Goal: Task Accomplishment & Management: Manage account settings

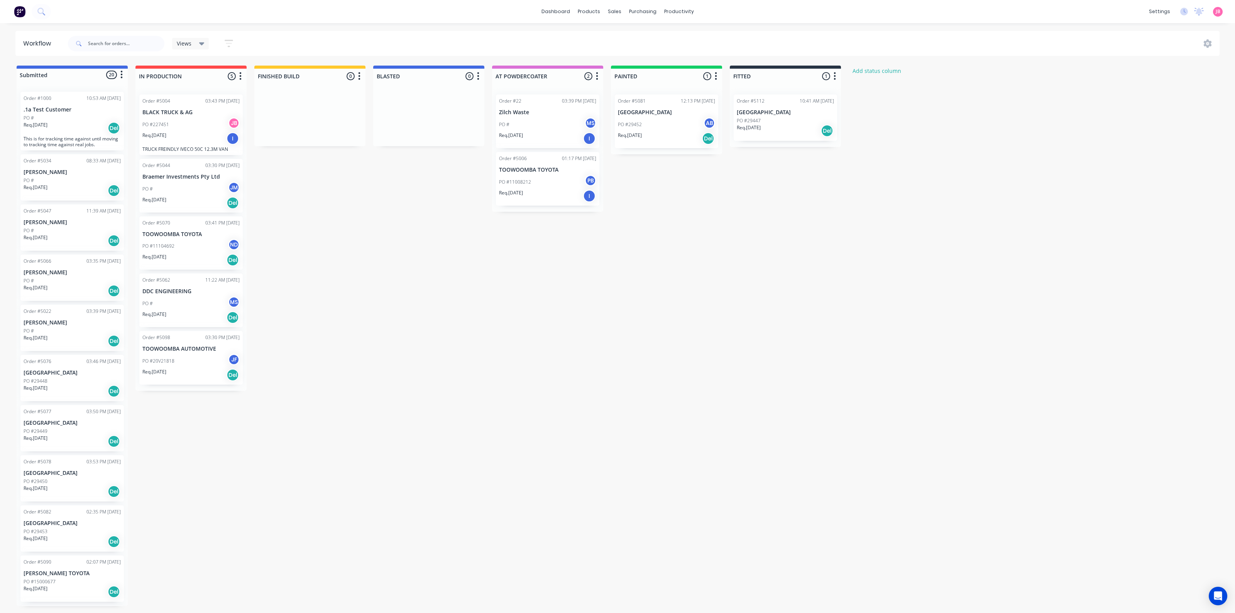
scroll to position [503, 0]
click at [414, 301] on div "Submitted 20 Status colour #4169E1 hex #4169E1 Save Cancel Summaries Total orde…" at bounding box center [525, 336] width 1063 height 541
click at [336, 321] on div "Submitted 20 Status colour #4169E1 hex #4169E1 Save Cancel Summaries Total orde…" at bounding box center [525, 336] width 1063 height 541
click at [232, 362] on div "JF" at bounding box center [234, 360] width 12 height 12
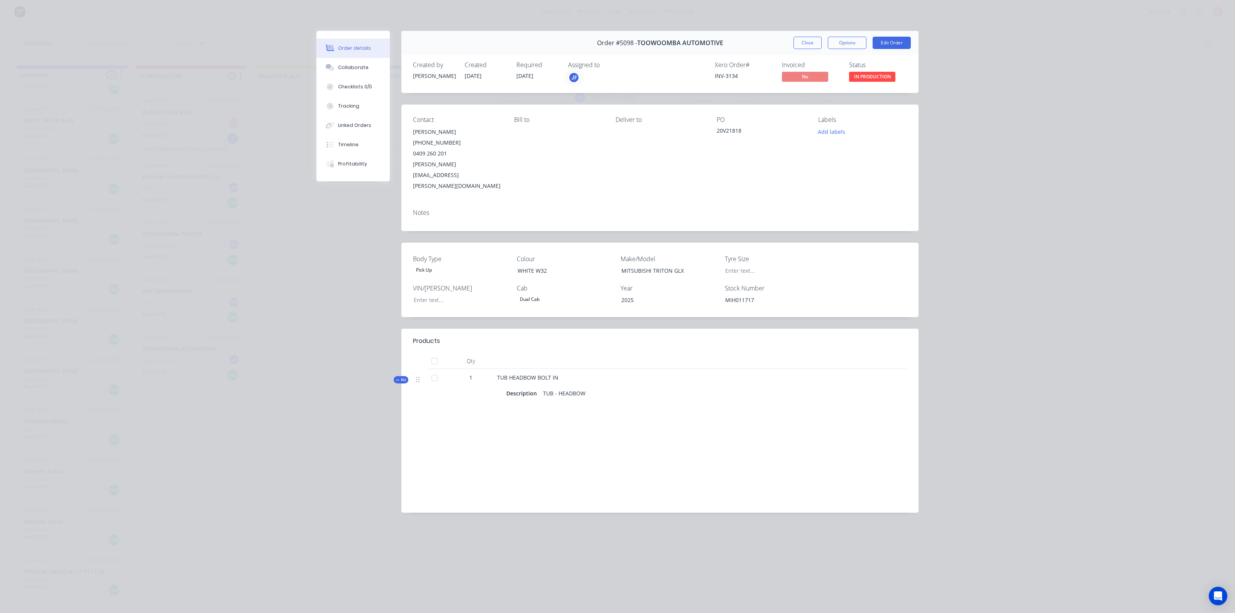
click at [572, 78] on div "JF" at bounding box center [574, 78] width 12 height 12
click at [796, 43] on button "Close" at bounding box center [807, 43] width 28 height 12
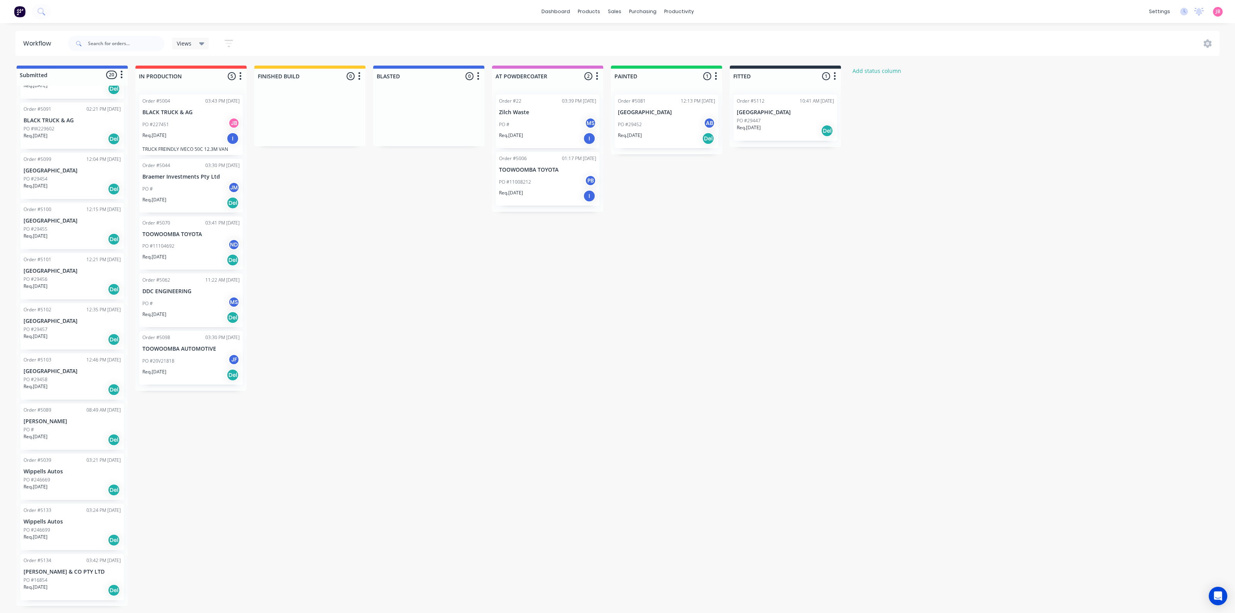
click at [386, 401] on div "Submitted 20 Status colour #4169E1 hex #4169E1 Save Cancel Summaries Total orde…" at bounding box center [525, 336] width 1063 height 541
click at [1231, 53] on div "Workflow Views Save new view None (Default) edit Show/Hide statuses Show line i…" at bounding box center [617, 43] width 1235 height 25
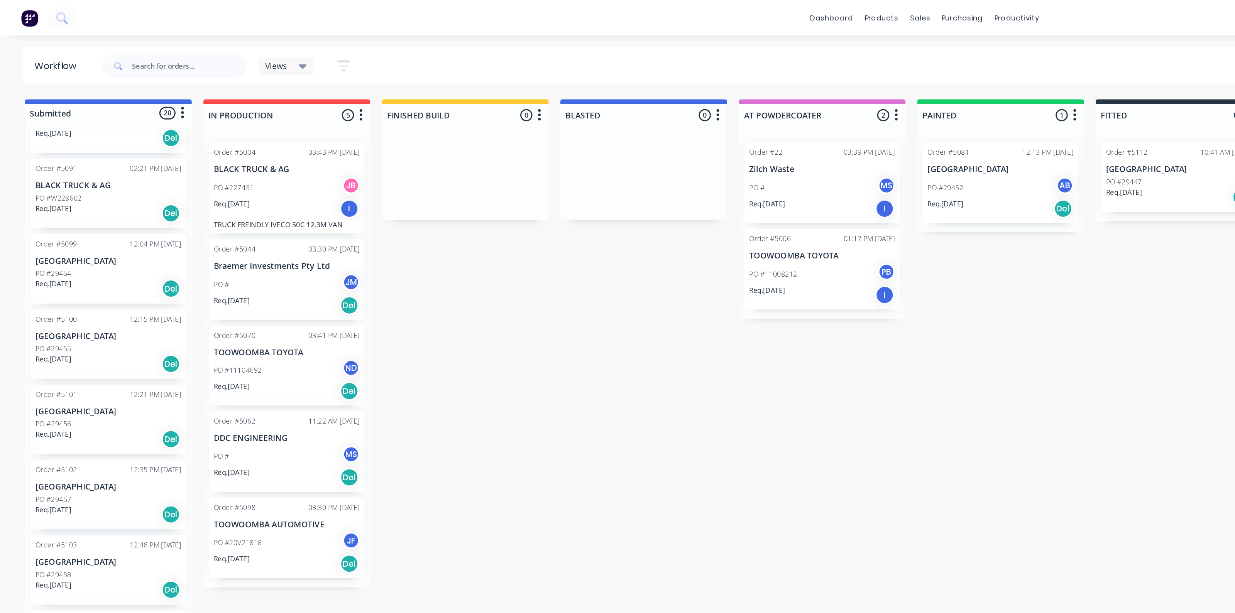
scroll to position [501, 0]
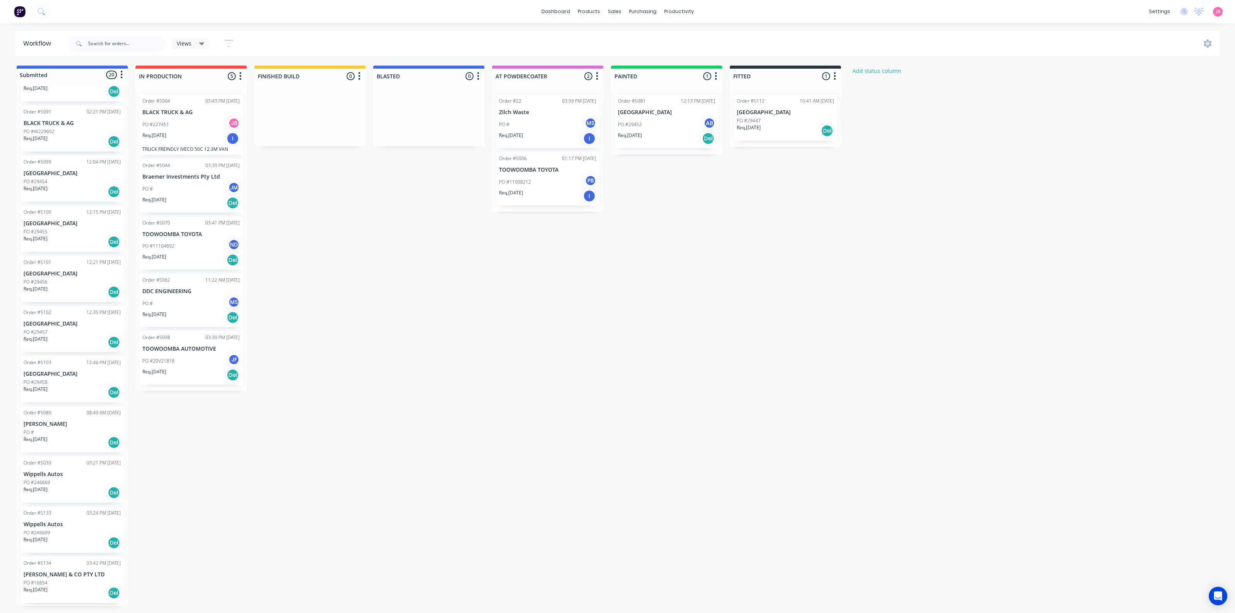
click at [585, 267] on div "Submitted 20 Status colour #4169E1 hex #4169E1 Save Cancel Summaries Total orde…" at bounding box center [525, 336] width 1063 height 541
click at [677, 381] on div "Submitted 20 Status colour #4169E1 hex #4169E1 Save Cancel Summaries Total orde…" at bounding box center [525, 336] width 1063 height 541
click at [496, 287] on div "Submitted 20 Status colour #4169E1 hex #4169E1 Save Cancel Summaries Total orde…" at bounding box center [525, 336] width 1063 height 541
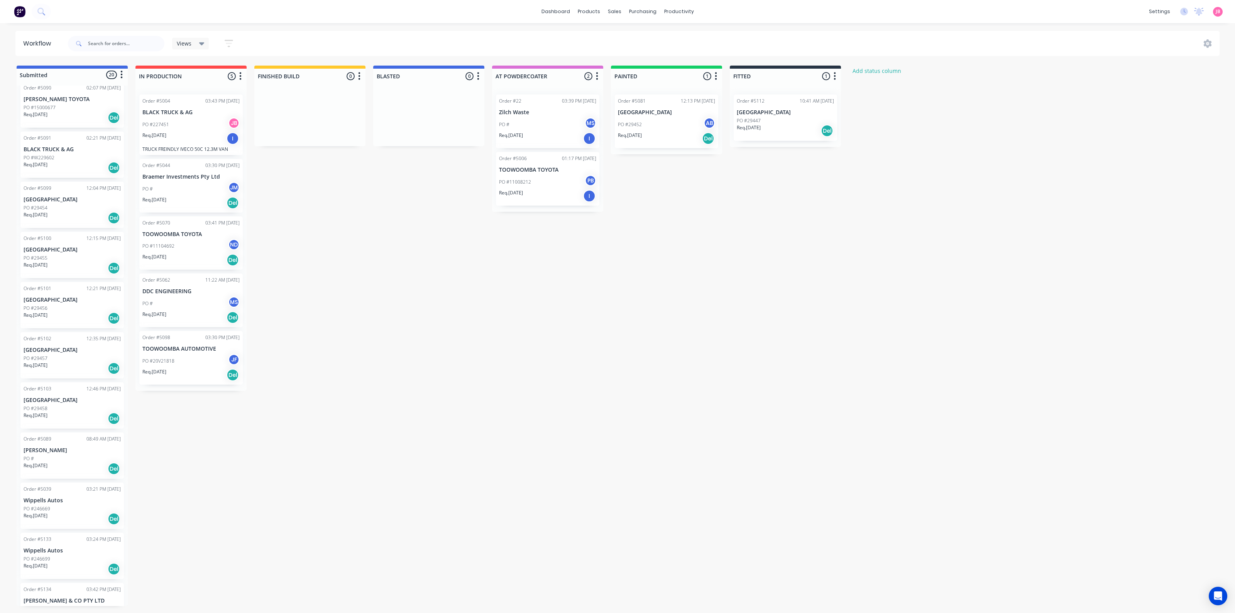
scroll to position [503, 0]
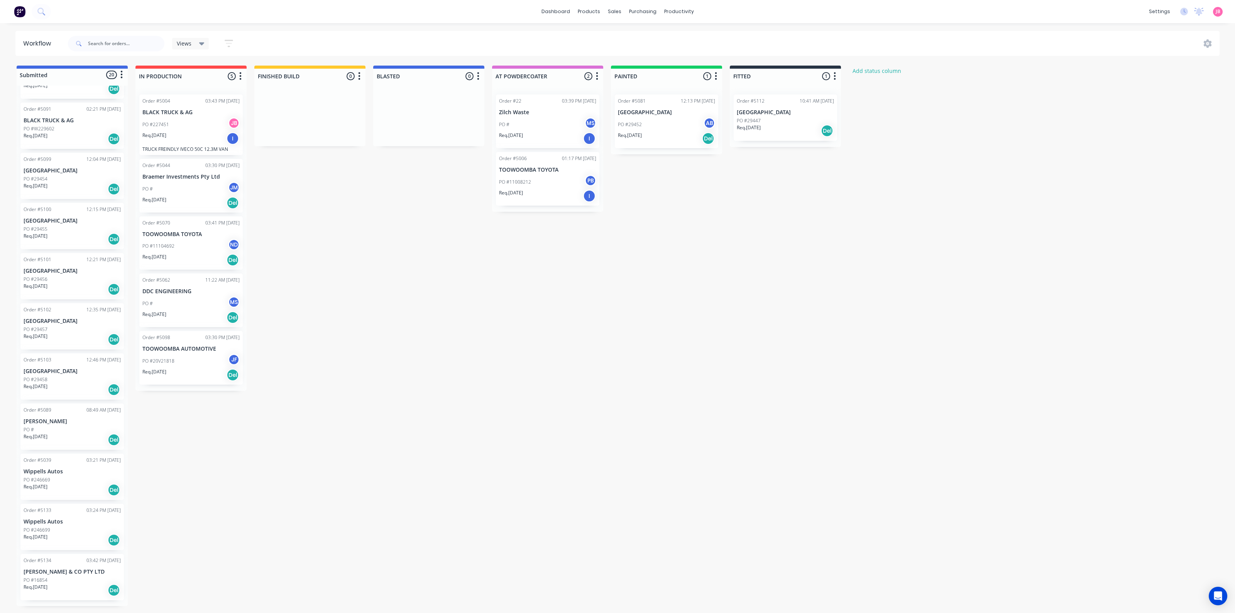
click at [418, 440] on div "Submitted 20 Status colour #4169E1 hex #4169E1 Save Cancel Summaries Total orde…" at bounding box center [525, 336] width 1063 height 541
click at [765, 282] on div "Submitted 20 Status colour #4169E1 hex #4169E1 Save Cancel Summaries Total orde…" at bounding box center [525, 336] width 1063 height 541
click at [629, 37] on div "Sales Orders" at bounding box center [643, 37] width 32 height 7
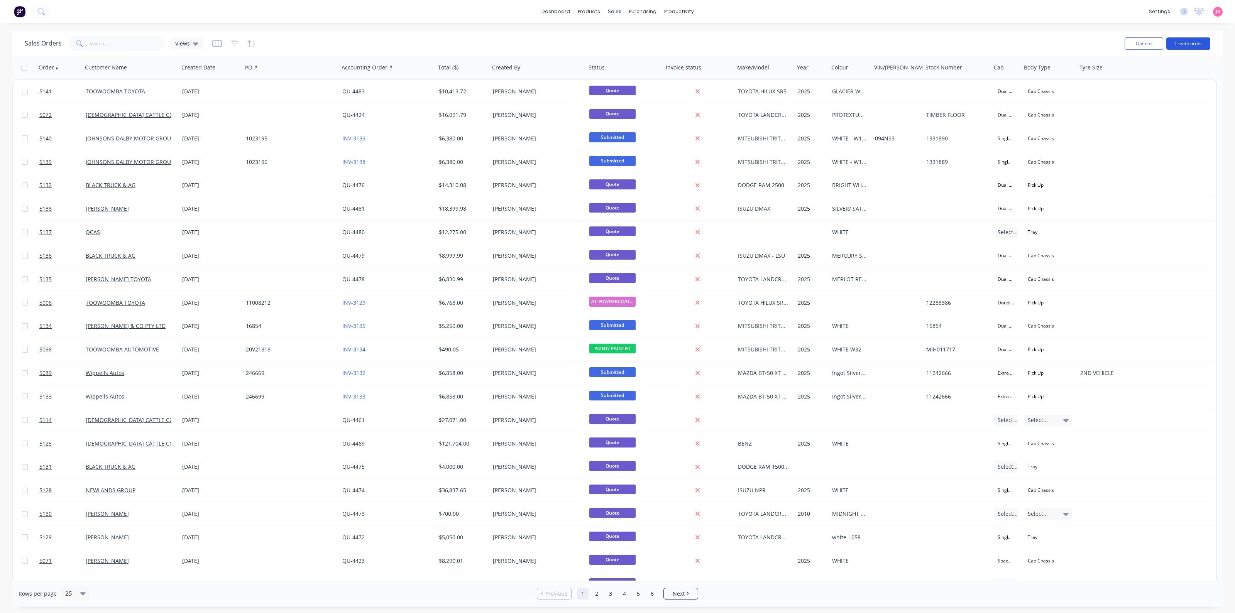
click at [1180, 43] on button "Create order" at bounding box center [1188, 43] width 44 height 12
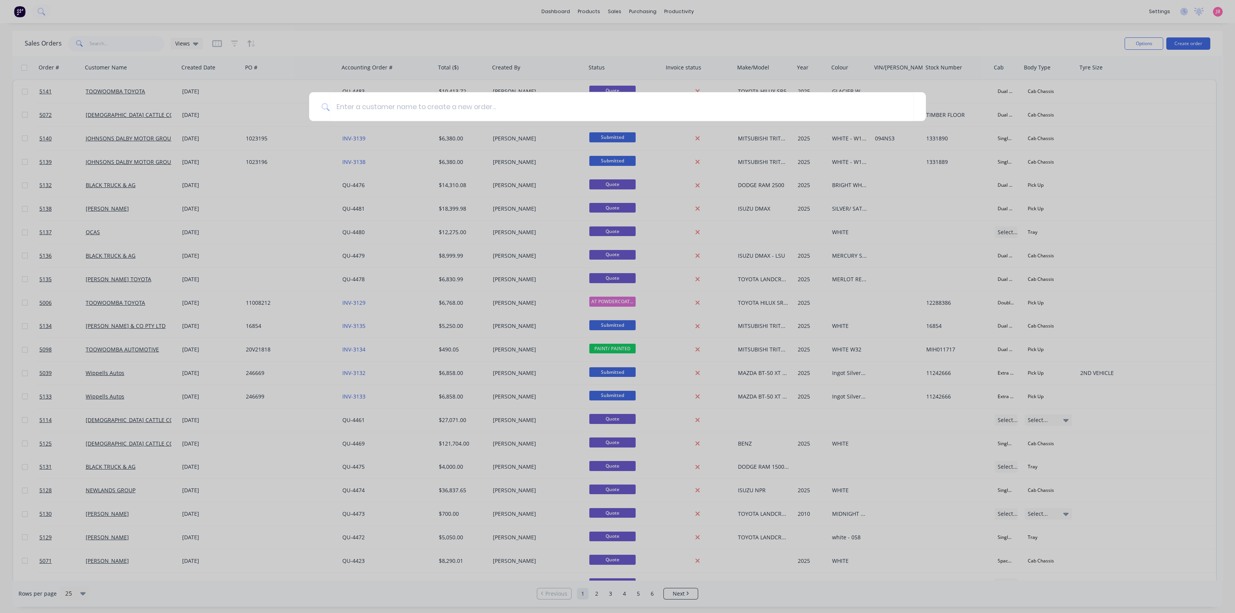
click at [631, 28] on div at bounding box center [617, 306] width 1235 height 613
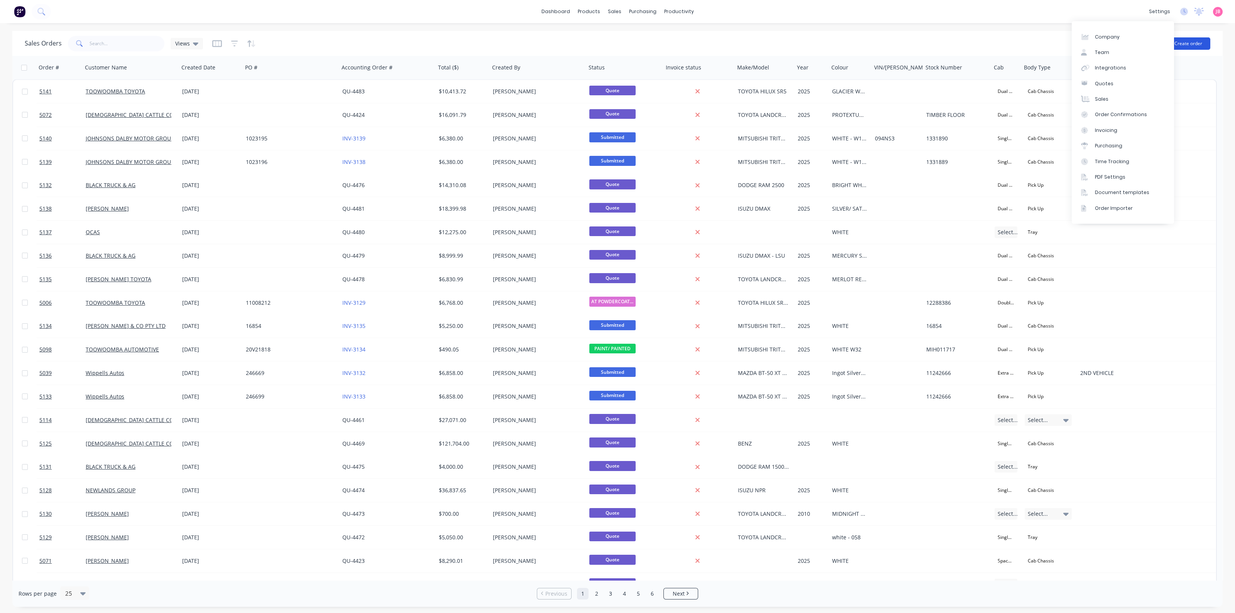
click at [1207, 44] on button "Create order" at bounding box center [1188, 43] width 44 height 12
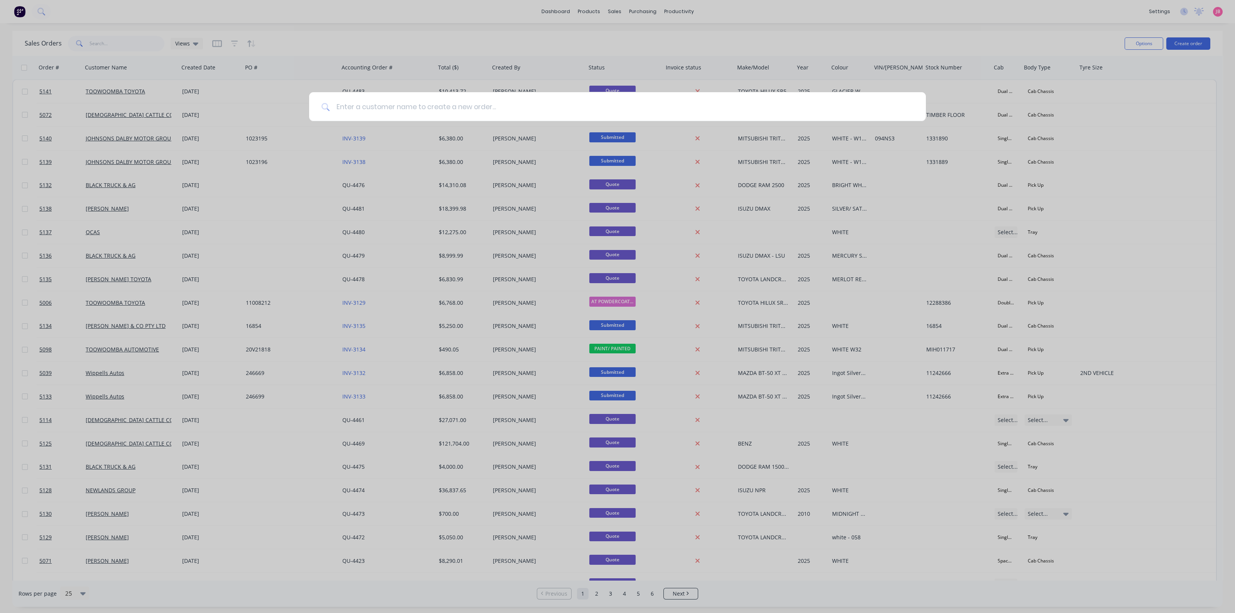
click at [548, 101] on input at bounding box center [621, 106] width 583 height 29
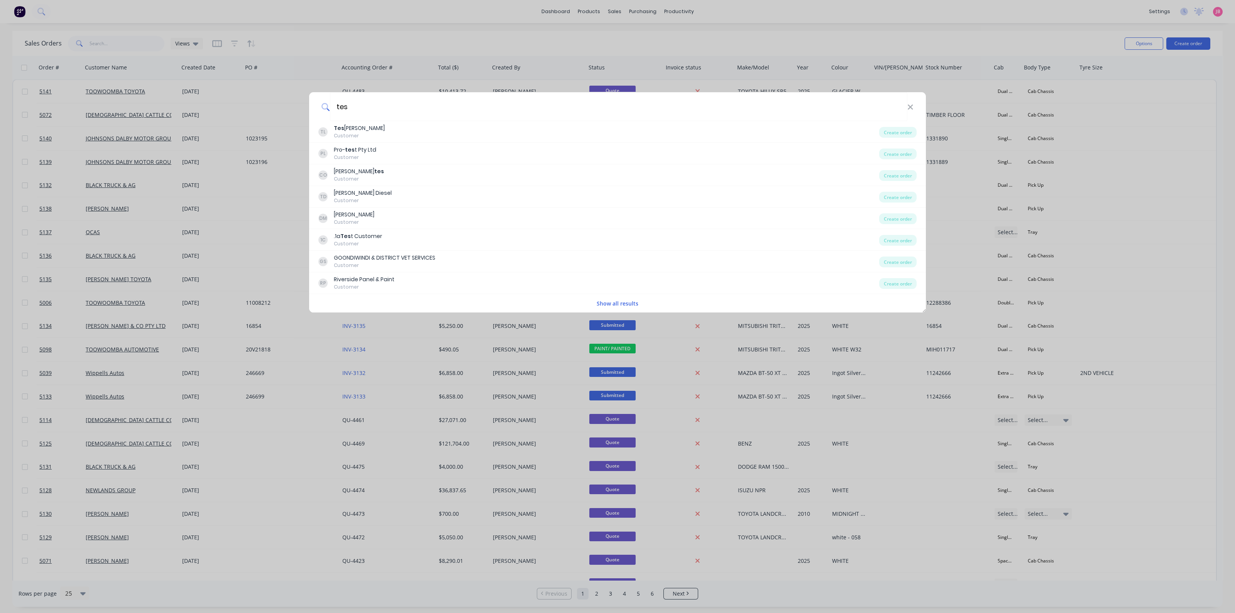
type input "tes"
click at [648, 42] on div "tes TL Tes sa Larner Customer Create order PL Pro- tes t Pty Ltd Customer Creat…" at bounding box center [617, 306] width 1235 height 613
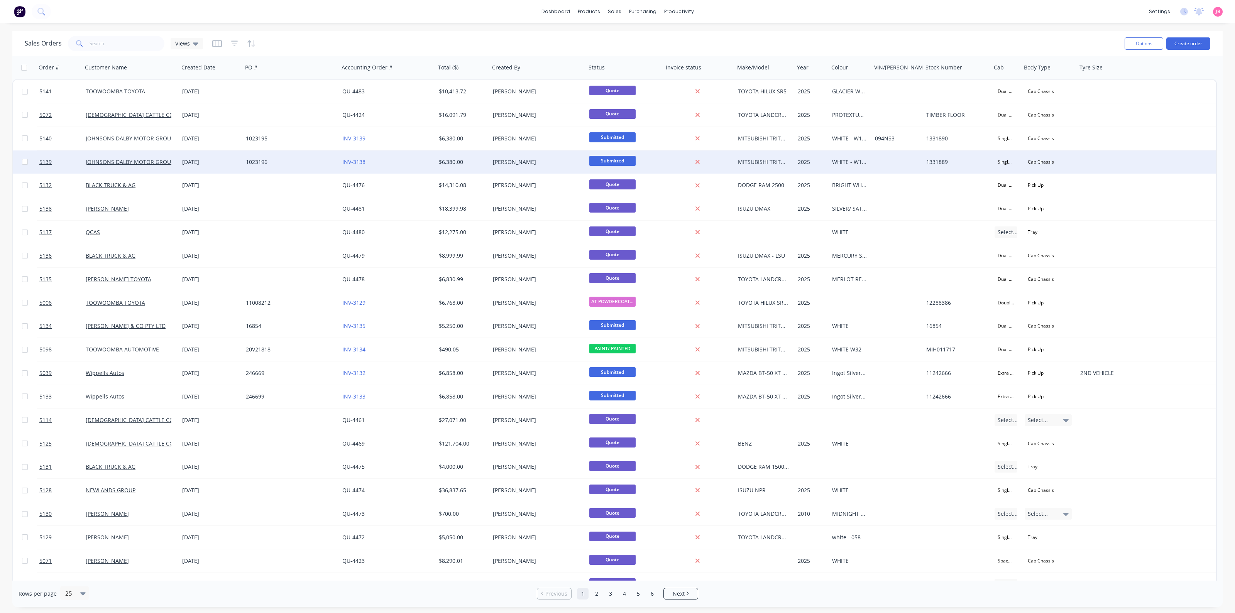
click at [200, 159] on div "[DATE]" at bounding box center [211, 162] width 58 height 8
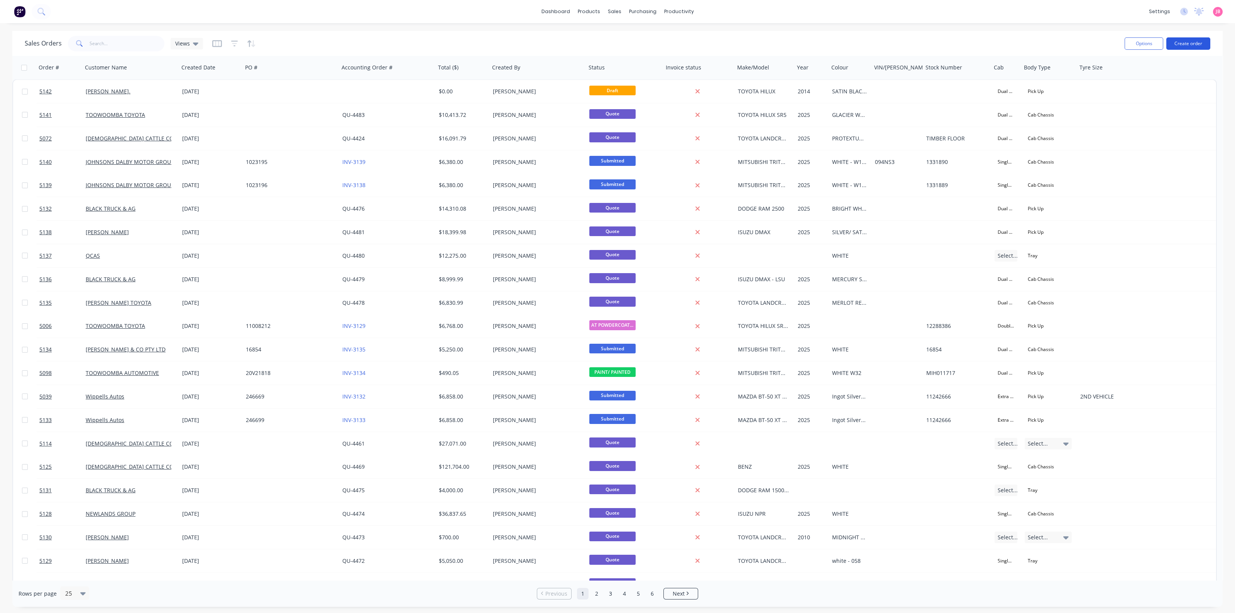
click at [1191, 41] on button "Create order" at bounding box center [1188, 43] width 44 height 12
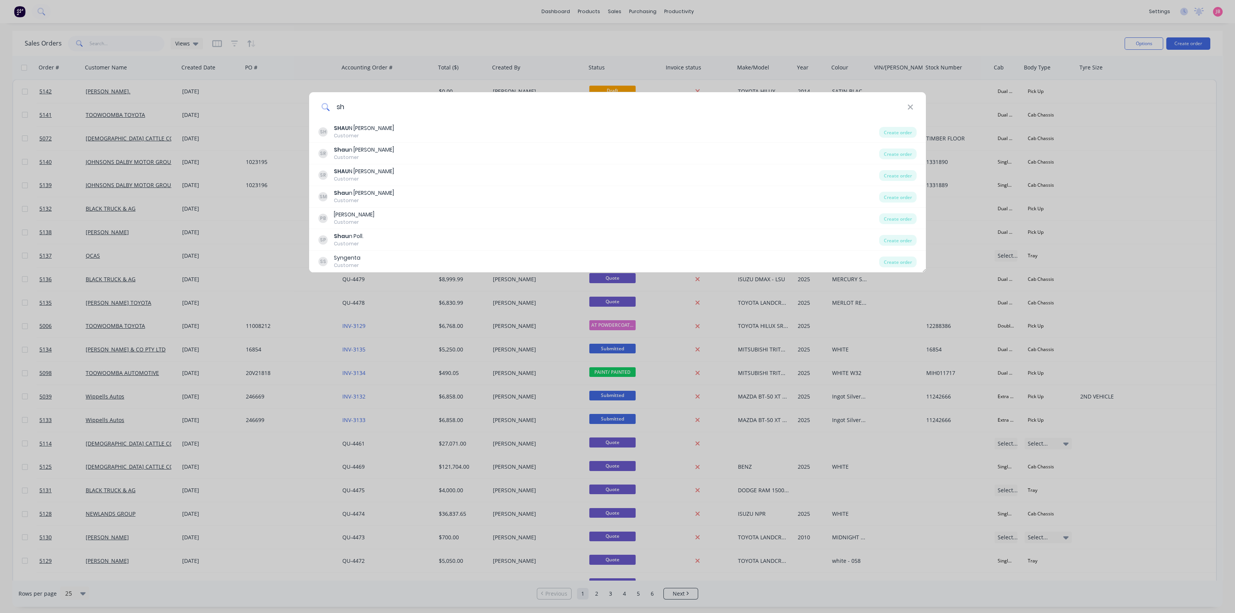
type input "s"
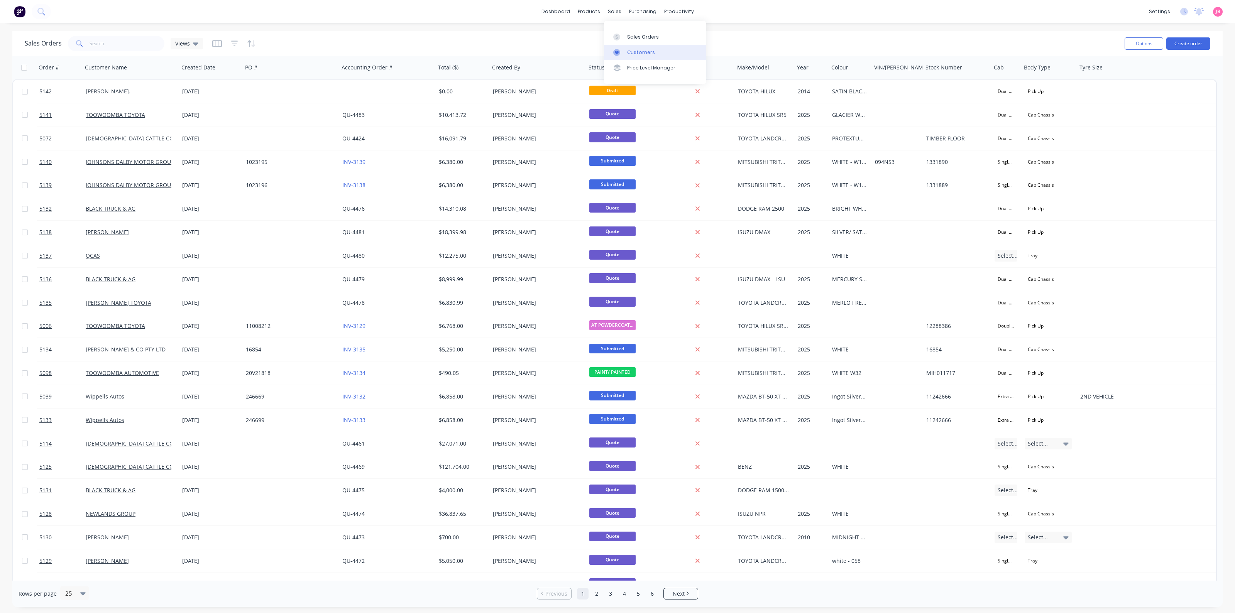
click at [621, 55] on div at bounding box center [619, 52] width 12 height 7
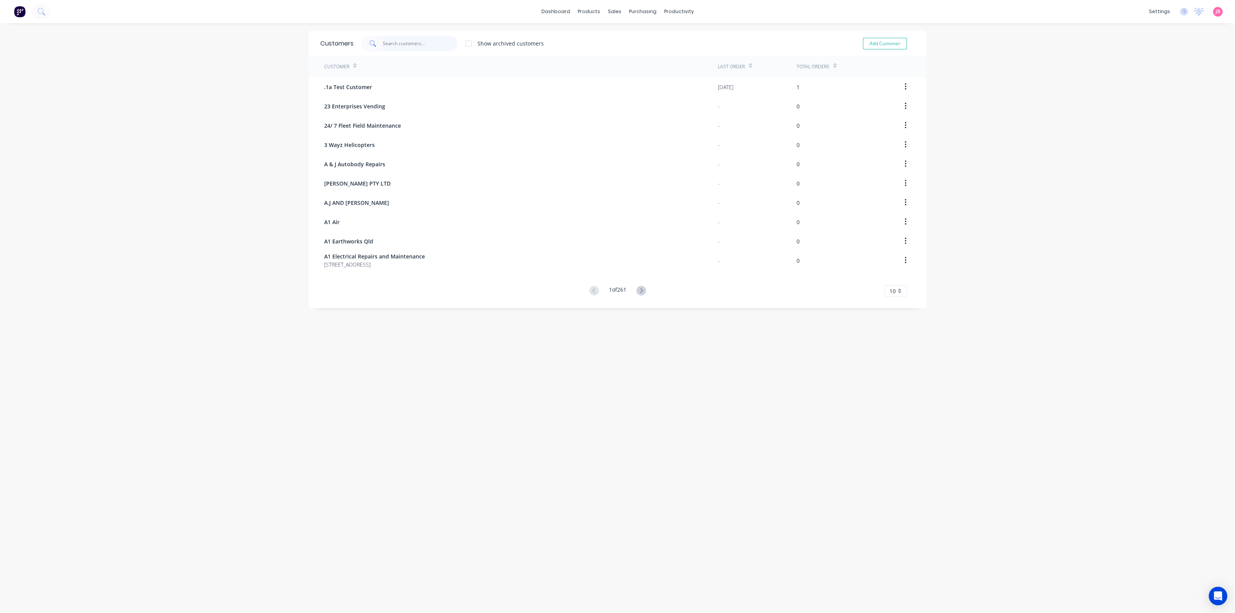
click at [394, 44] on input "text" at bounding box center [420, 43] width 75 height 15
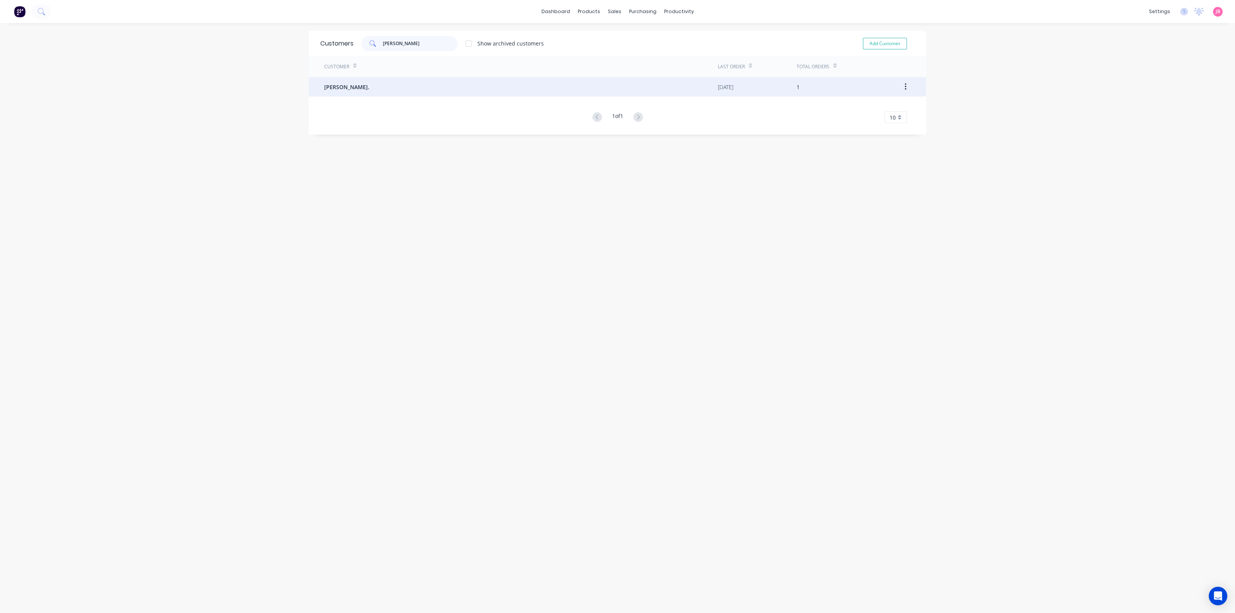
type input "[PERSON_NAME]"
click at [370, 86] on div "[PERSON_NAME]." at bounding box center [521, 86] width 394 height 19
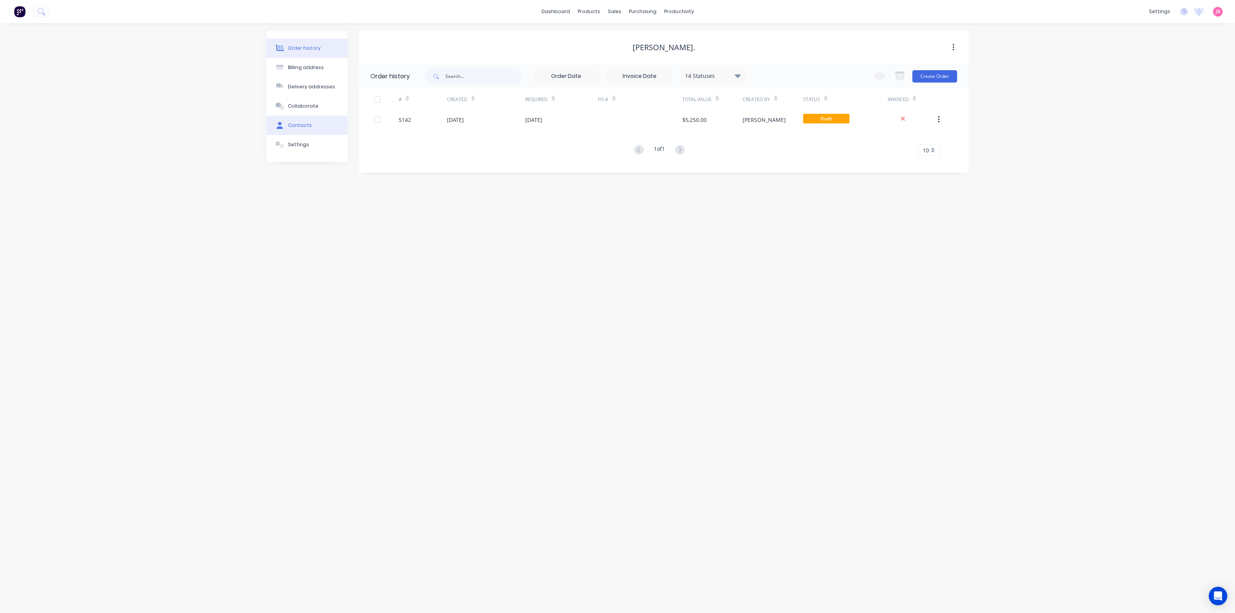
click at [293, 126] on div "Contacts" at bounding box center [300, 125] width 24 height 7
click at [291, 143] on div "Settings" at bounding box center [298, 144] width 21 height 7
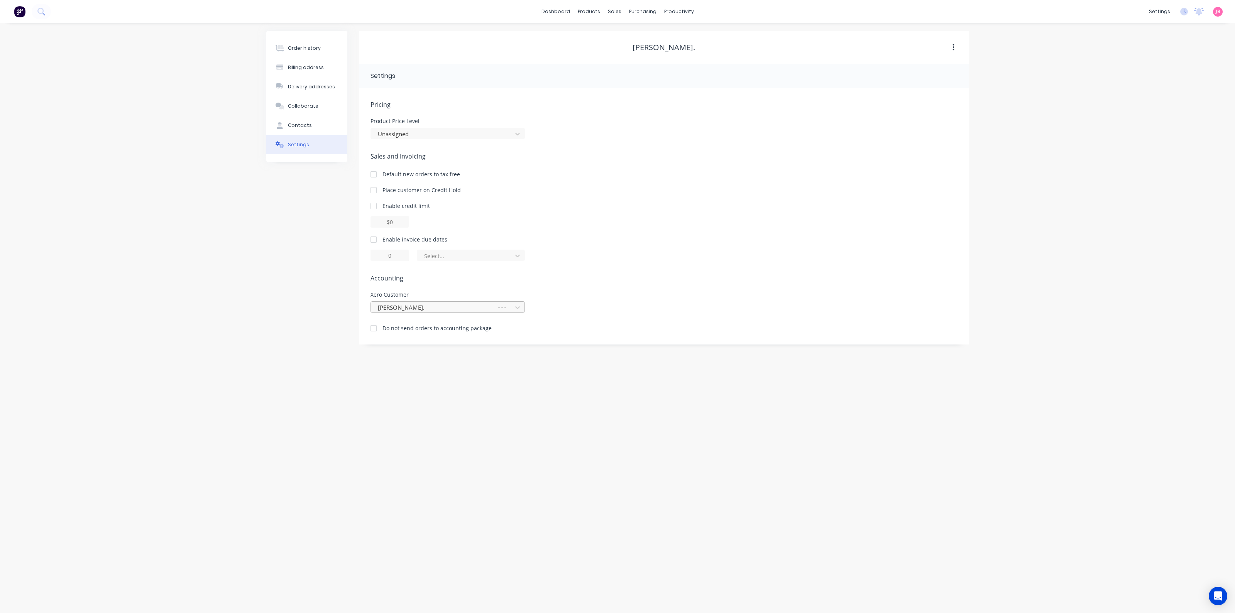
click at [412, 307] on div at bounding box center [435, 308] width 116 height 10
click at [441, 294] on div "Xero Customer" at bounding box center [447, 294] width 154 height 5
click at [445, 311] on div at bounding box center [442, 308] width 131 height 10
click at [443, 307] on div at bounding box center [442, 308] width 131 height 10
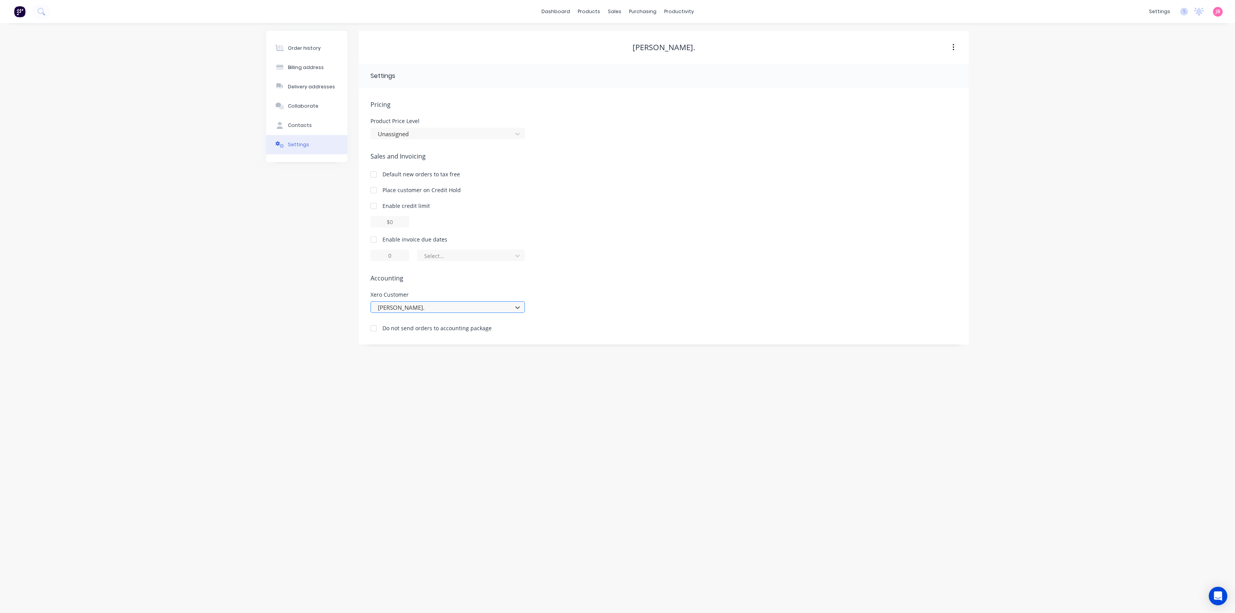
click at [443, 307] on div at bounding box center [442, 308] width 131 height 10
type input "[PERSON_NAME]"
click at [448, 399] on div "[PERSON_NAME]" at bounding box center [447, 396] width 154 height 14
click at [665, 275] on span "Accounting" at bounding box center [663, 278] width 587 height 9
click at [662, 271] on div "Pricing Product Price Level Unassigned Sales and Invoicing Default new orders t…" at bounding box center [663, 222] width 587 height 245
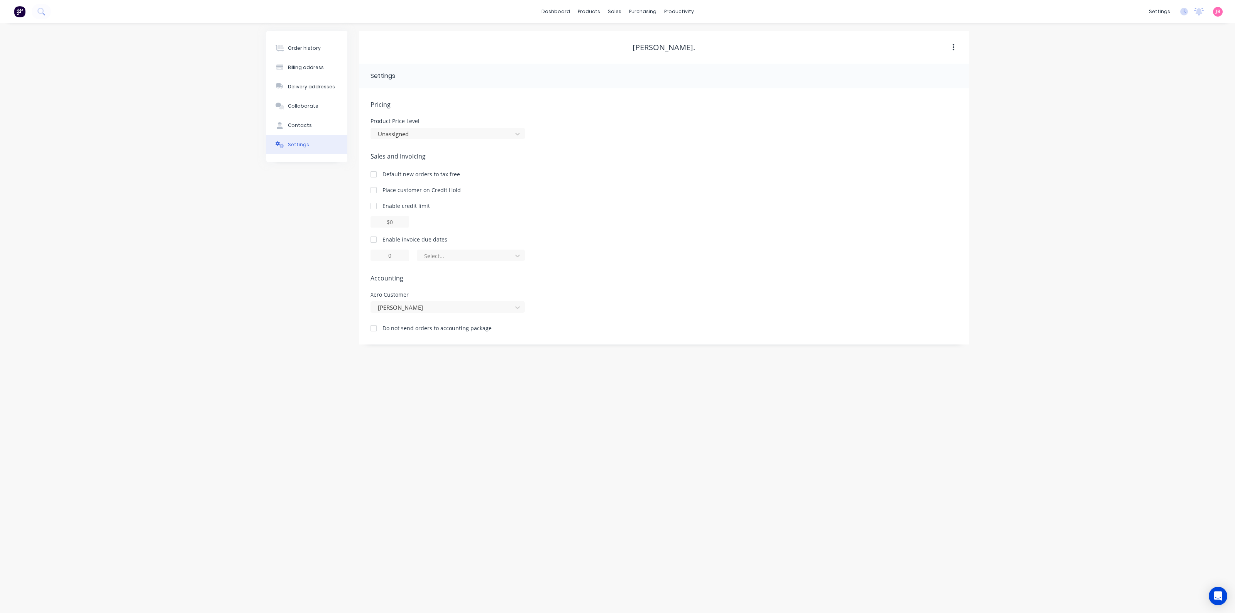
click at [988, 137] on div "Order history Billing address Delivery addresses Collaborate Contacts Settings …" at bounding box center [617, 318] width 1235 height 590
click at [309, 47] on div "Order history" at bounding box center [304, 48] width 33 height 7
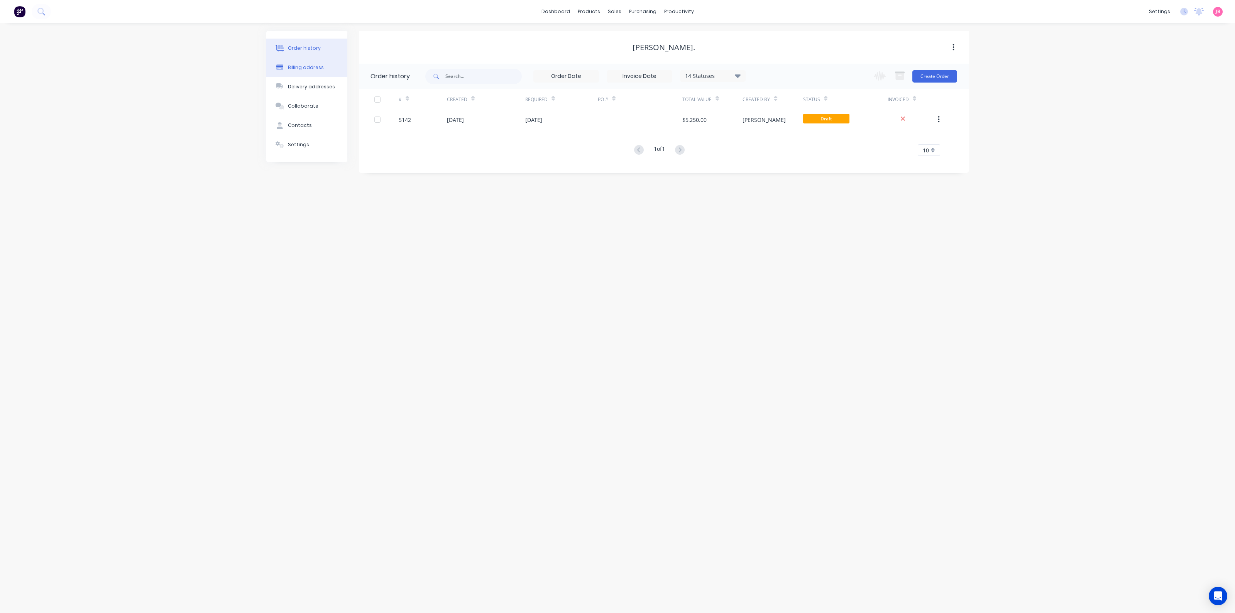
click at [305, 66] on div "Billing address" at bounding box center [306, 67] width 36 height 7
select select "AU"
click at [1075, 101] on div "Order history Billing address Delivery addresses Collaborate Contacts Settings …" at bounding box center [617, 318] width 1235 height 590
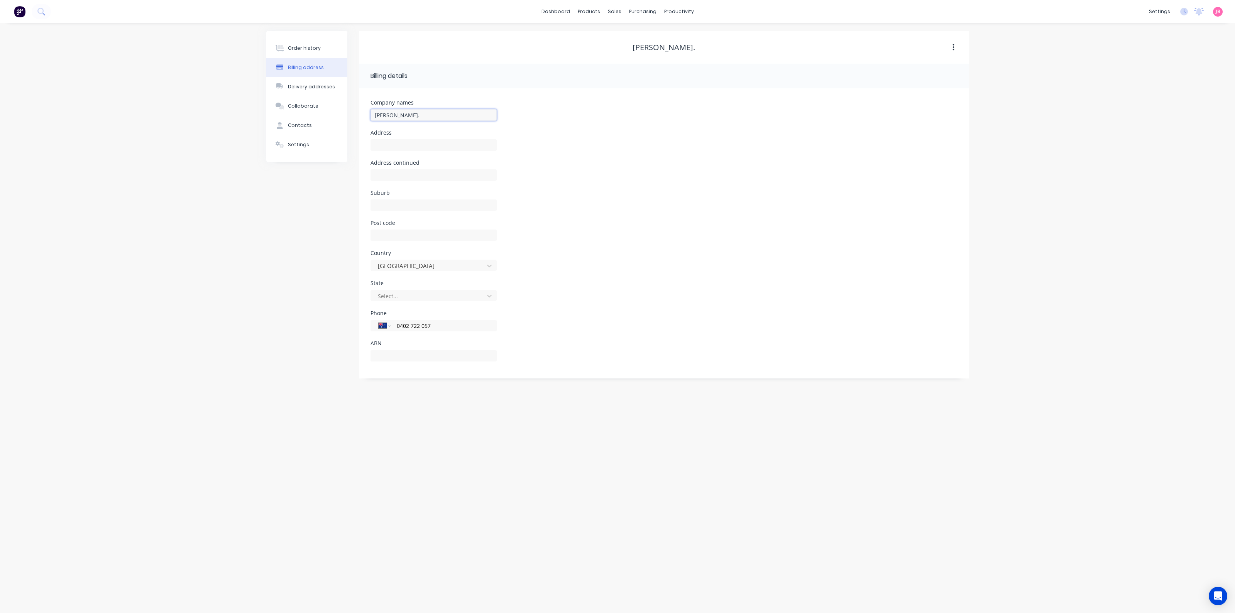
click at [412, 119] on input "[PERSON_NAME]." at bounding box center [433, 115] width 126 height 12
type input "[PERSON_NAME]"
click at [753, 298] on div "State Select..." at bounding box center [663, 296] width 587 height 30
click at [1027, 95] on div "Order history Billing address Delivery addresses Collaborate Contacts Settings …" at bounding box center [617, 318] width 1235 height 590
click at [581, 12] on div "products" at bounding box center [589, 12] width 30 height 12
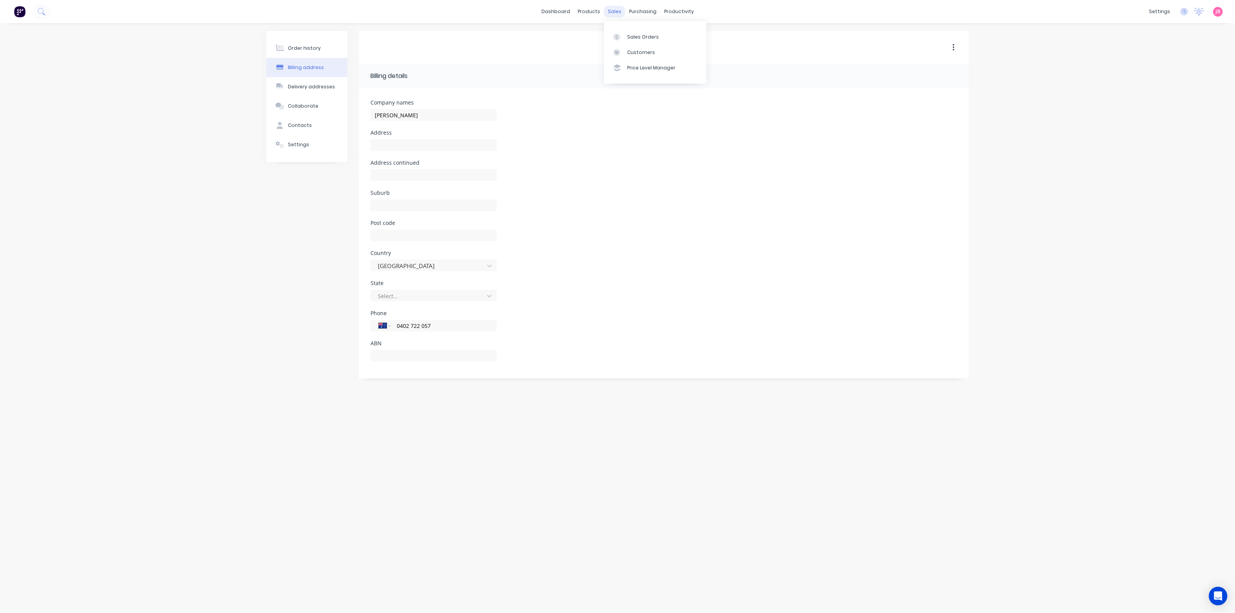
click at [608, 11] on div "sales" at bounding box center [614, 12] width 21 height 12
click at [633, 9] on div "purchasing" at bounding box center [642, 12] width 35 height 12
click at [545, 10] on link "dashboard" at bounding box center [556, 12] width 36 height 12
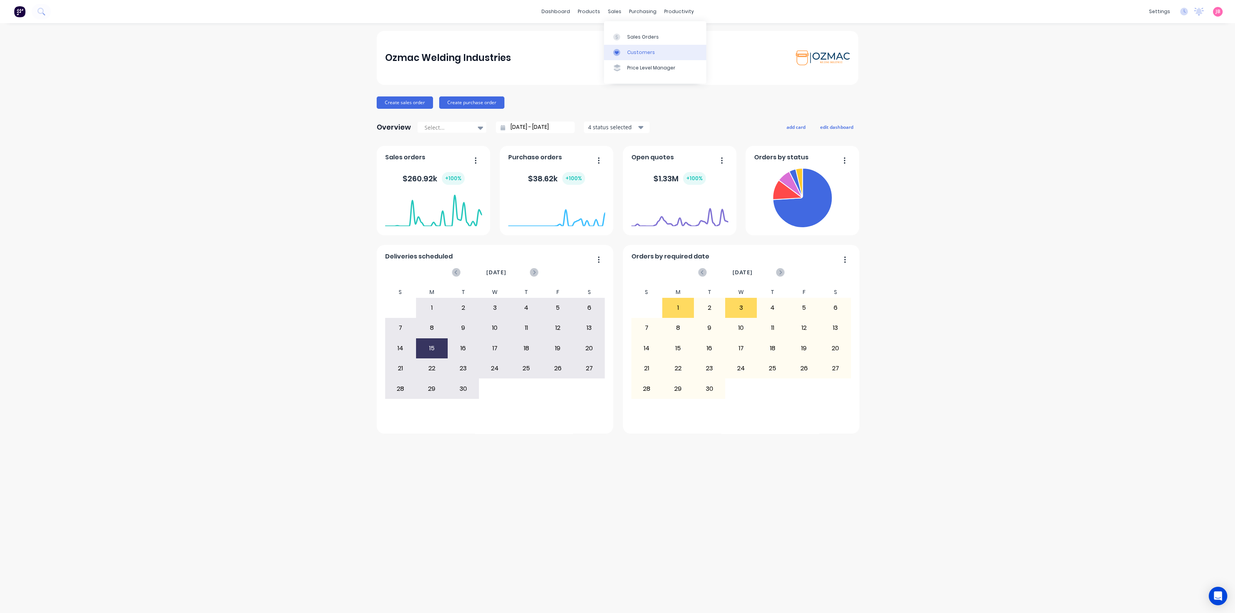
click at [629, 53] on div "Customers" at bounding box center [641, 52] width 28 height 7
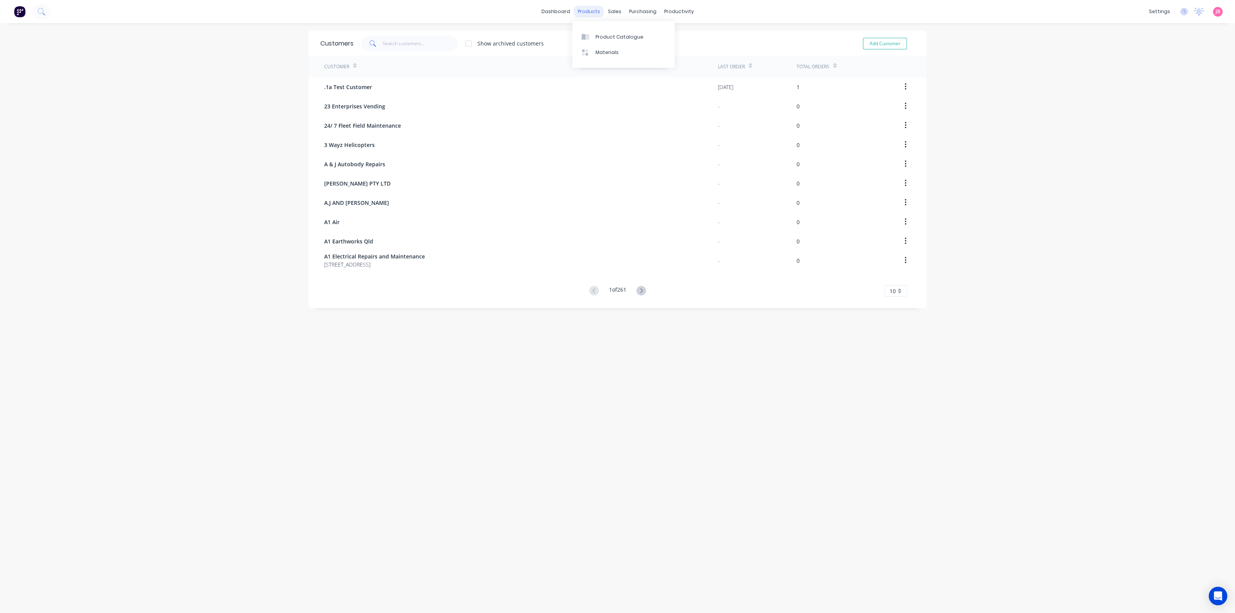
click at [579, 12] on div "products" at bounding box center [589, 12] width 30 height 12
click at [559, 12] on link "dashboard" at bounding box center [556, 12] width 36 height 12
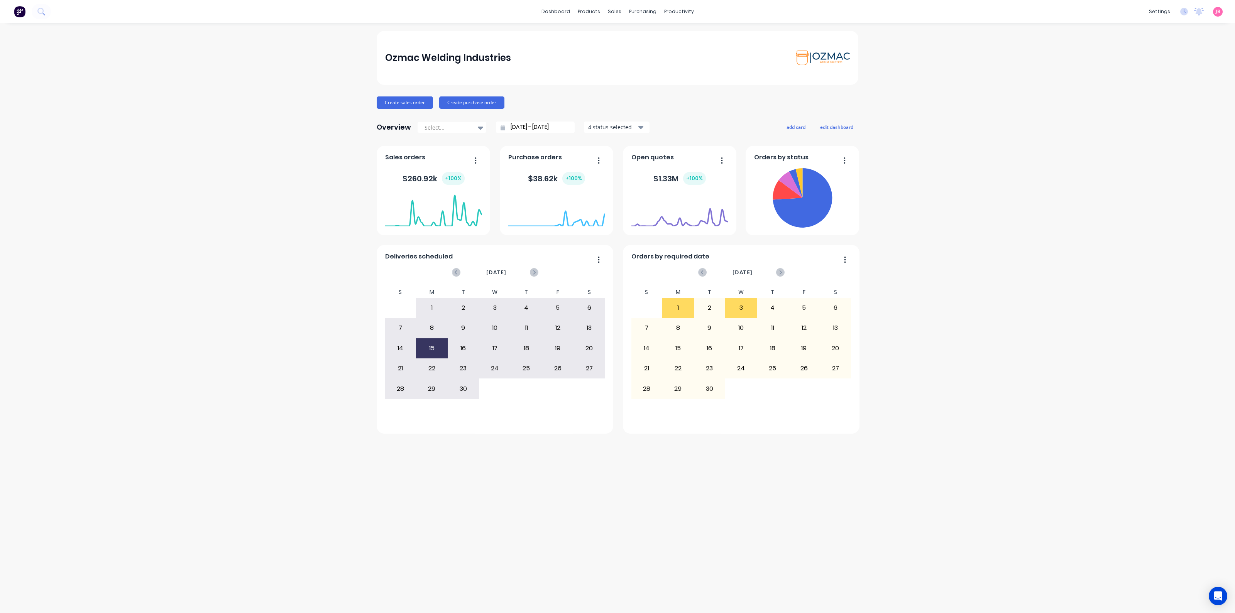
click at [932, 122] on div "Ozmac Welding Industries Create sales order Create purchase order Overview Sele…" at bounding box center [617, 318] width 1235 height 575
click at [932, 90] on div "Ozmac Welding Industries Create sales order Create purchase order Overview Sele…" at bounding box center [617, 318] width 1235 height 575
click at [886, 80] on div "Ozmac Welding Industries Create sales order Create purchase order Overview Sele…" at bounding box center [617, 318] width 1235 height 575
click at [887, 87] on div "Ozmac Welding Industries Create sales order Create purchase order Overview Sele…" at bounding box center [617, 318] width 1235 height 575
drag, startPoint x: 545, startPoint y: 177, endPoint x: 534, endPoint y: 176, distance: 11.6
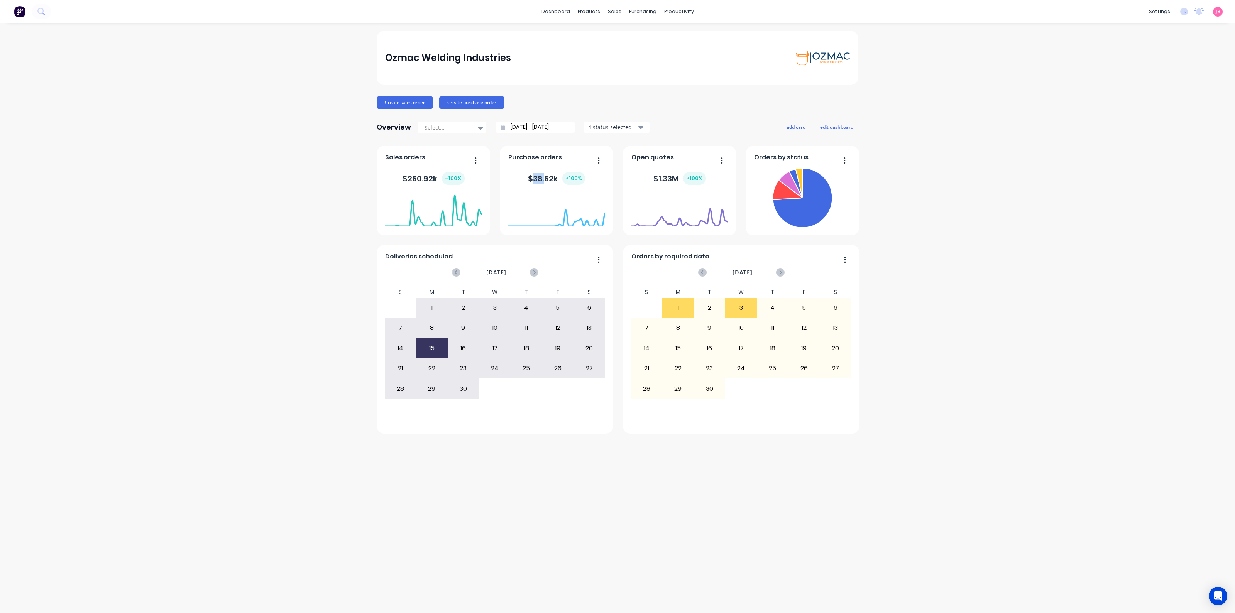
click at [534, 176] on div "$ 38.62k + 100 %" at bounding box center [556, 178] width 57 height 13
drag, startPoint x: 537, startPoint y: 178, endPoint x: 546, endPoint y: 178, distance: 8.9
click at [546, 178] on div "$ 38.62k + 100 %" at bounding box center [556, 178] width 57 height 13
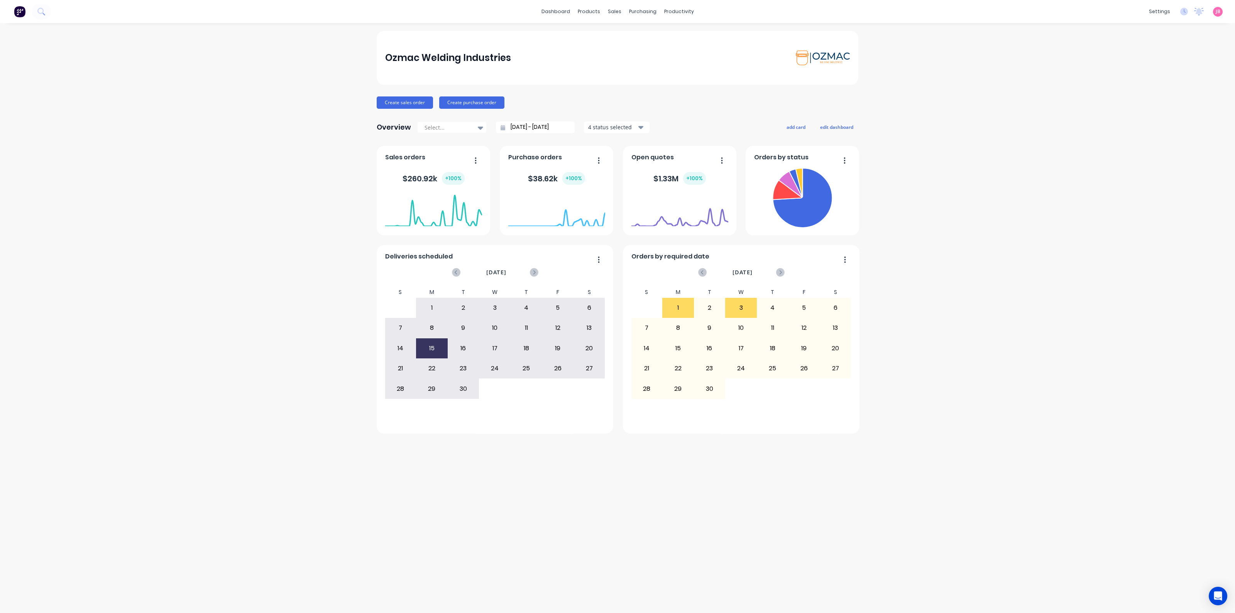
click at [980, 227] on div "Ozmac Welding Industries Create sales order Create purchase order Overview Sele…" at bounding box center [617, 318] width 1235 height 575
